Goal: Task Accomplishment & Management: Manage account settings

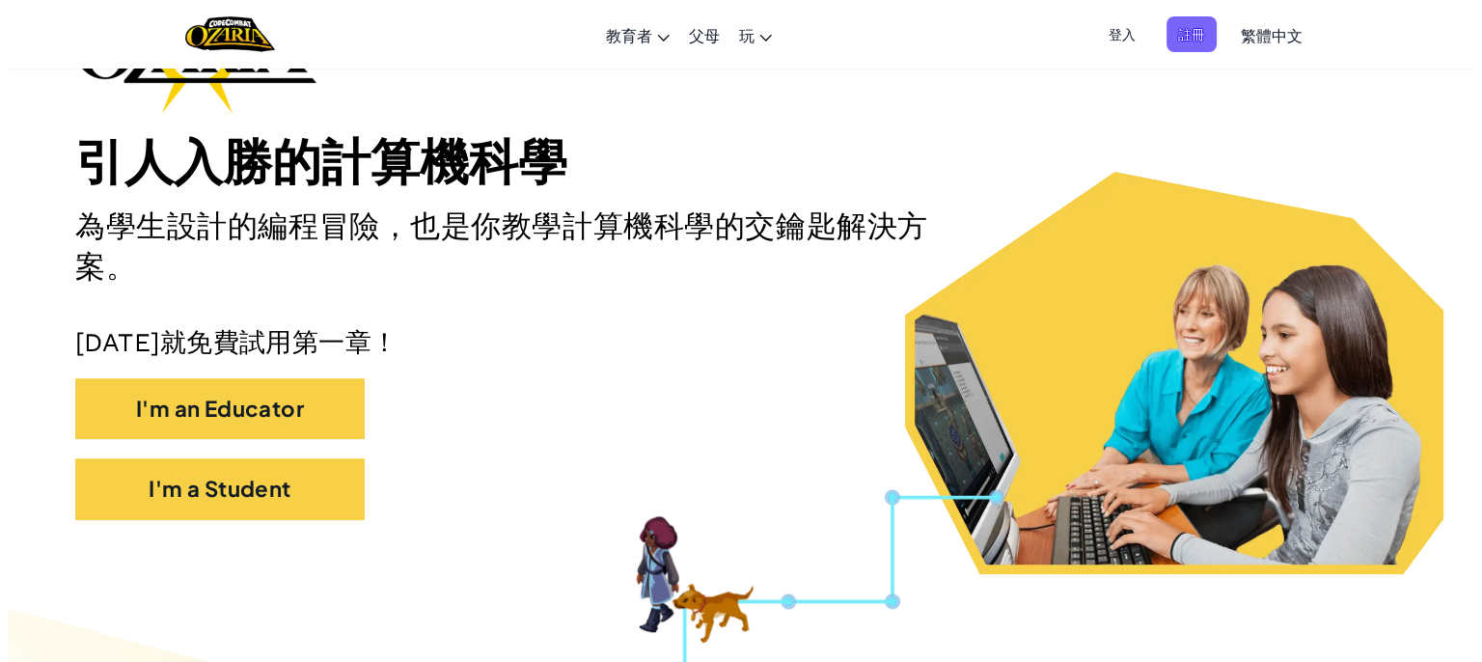
scroll to position [193, 0]
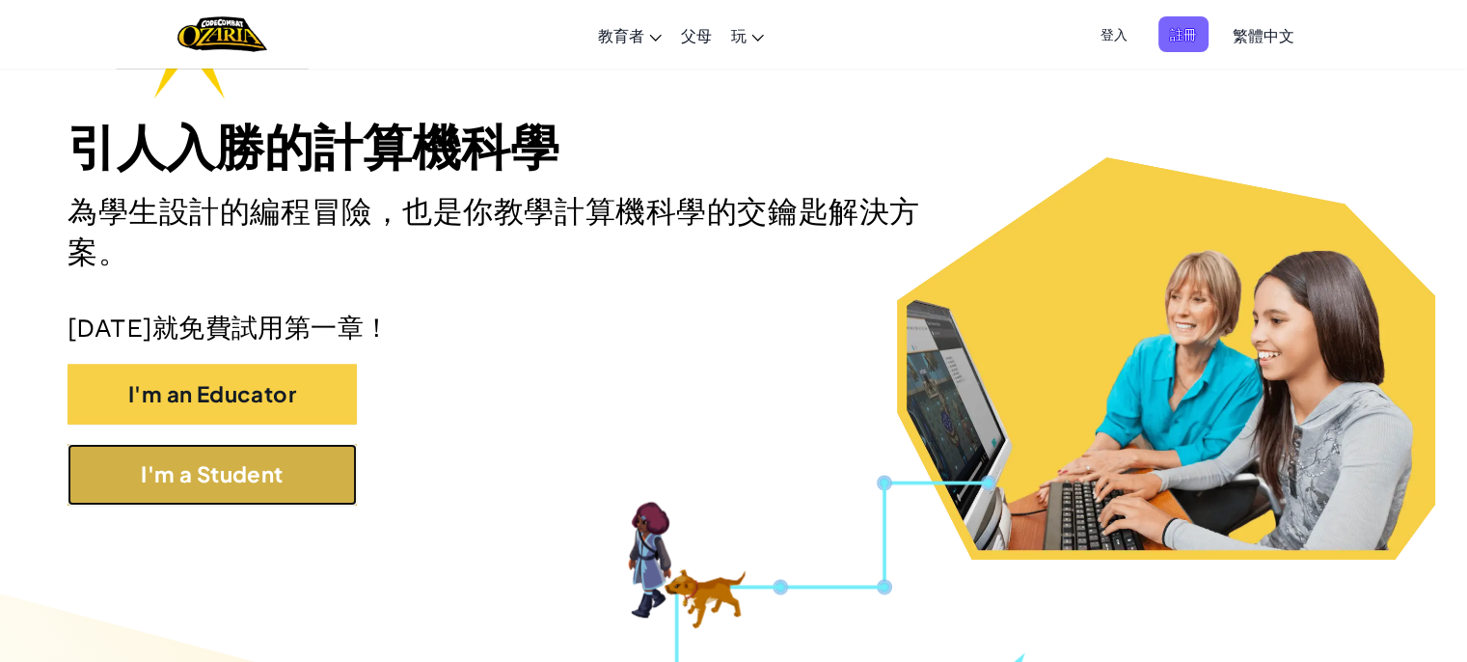
click at [287, 459] on button "I'm a Student" at bounding box center [212, 474] width 289 height 61
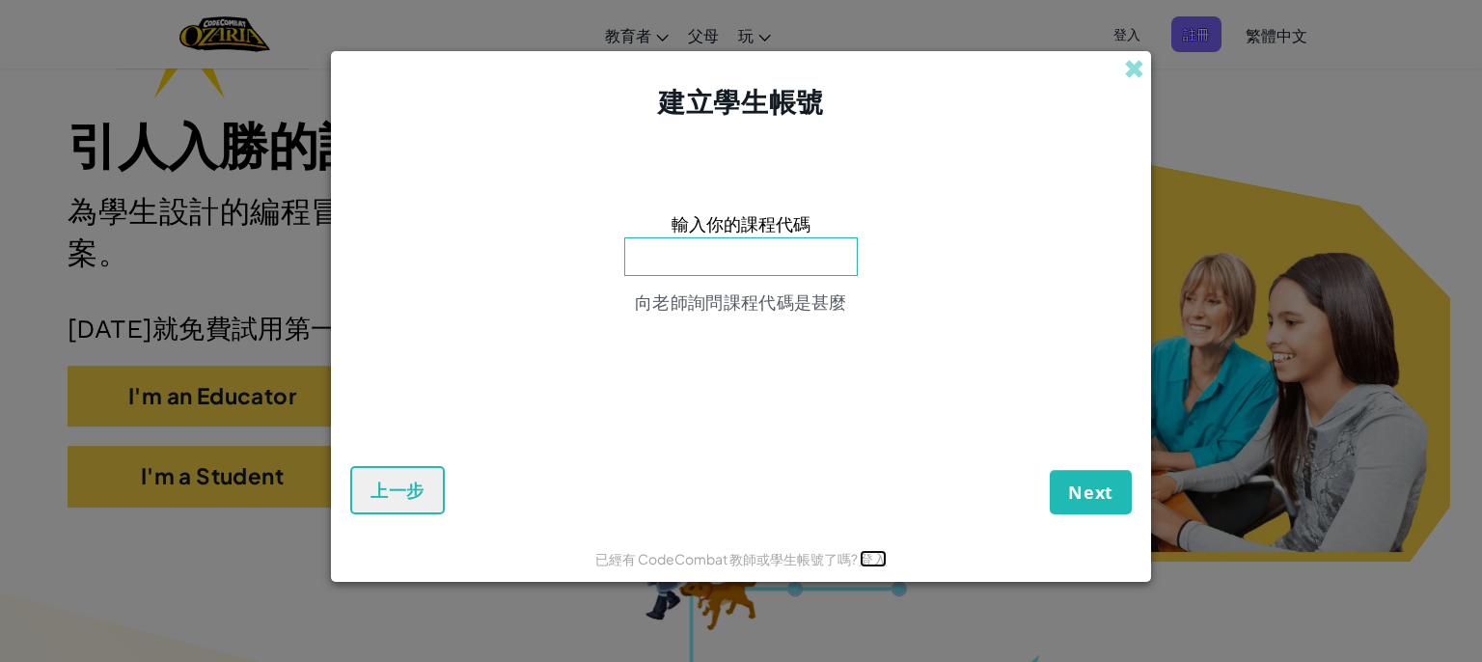
click at [865, 552] on link "登入" at bounding box center [873, 558] width 27 height 17
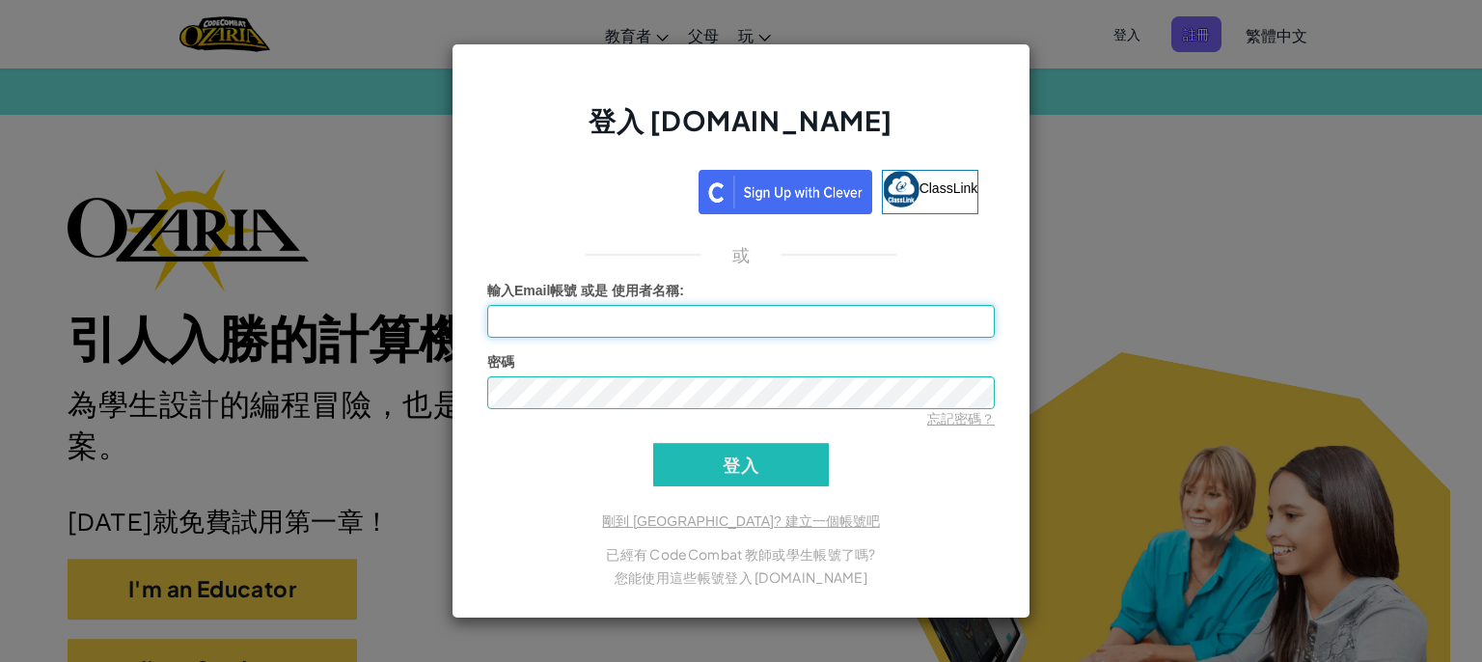
type input "Alice 3a 12."
click at [707, 464] on input "登入" at bounding box center [741, 464] width 176 height 43
